Goal: Download file/media

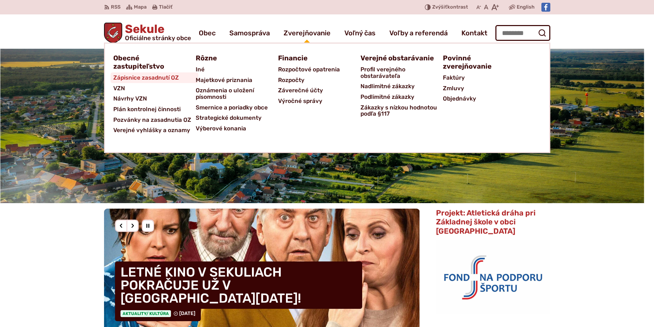
click at [131, 75] on span "Zápisnice zasadnutí OZ" at bounding box center [146, 77] width 66 height 11
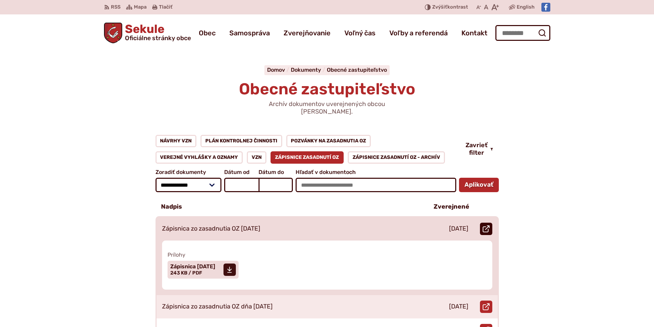
click at [486, 225] on icon at bounding box center [485, 228] width 7 height 7
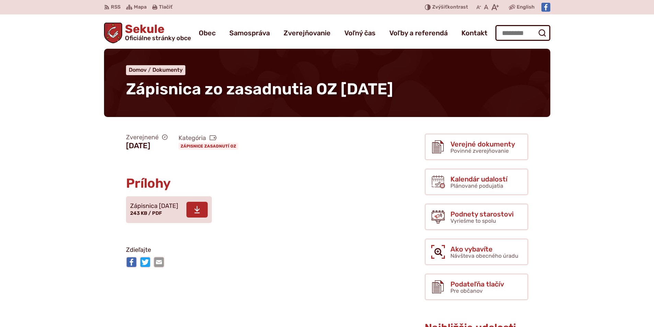
click at [200, 208] on icon at bounding box center [197, 210] width 6 height 8
